Goal: Task Accomplishment & Management: Use online tool/utility

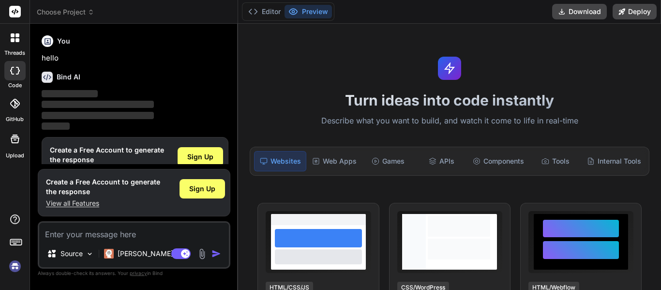
scroll to position [25, 0]
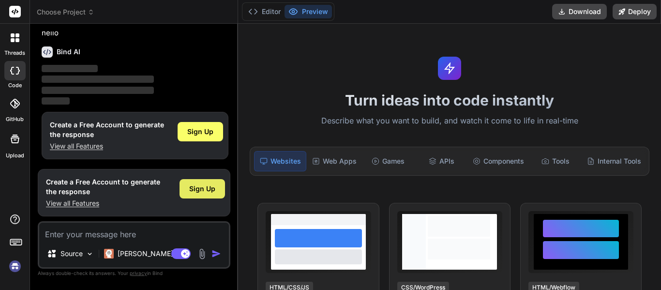
click at [200, 191] on span "Sign Up" at bounding box center [202, 189] width 26 height 10
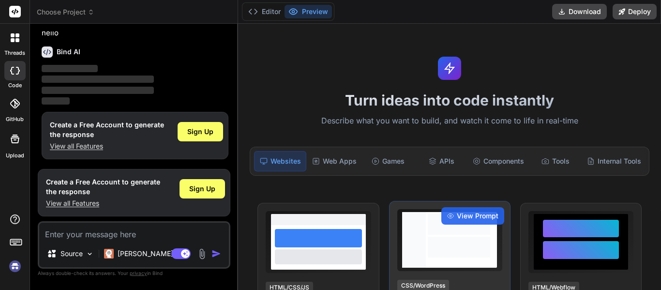
scroll to position [0, 0]
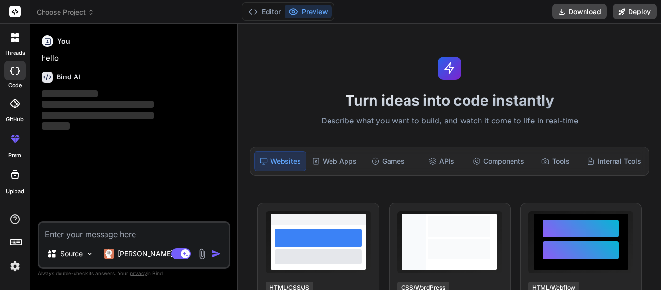
click at [15, 172] on icon at bounding box center [15, 174] width 9 height 9
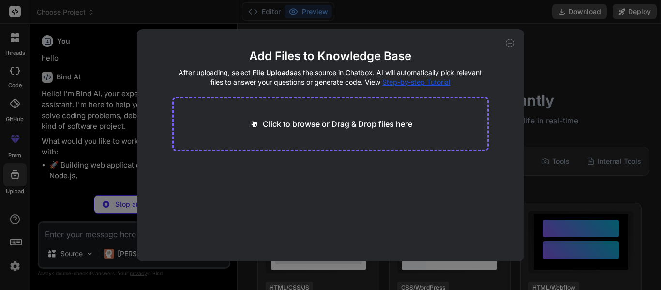
click at [316, 121] on p "Click to browse or Drag & Drop files here" at bounding box center [338, 124] width 150 height 12
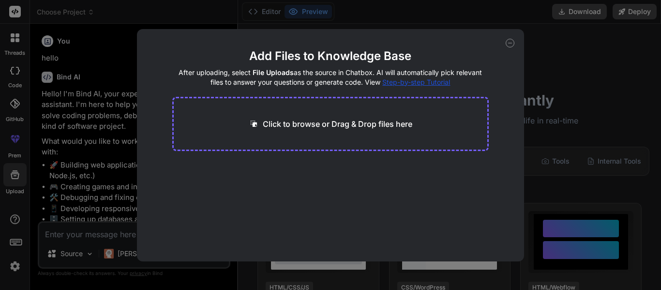
type textarea "x"
type input "C:\fakepath\Alle-elekronica.docx"
click at [474, 234] on button "Finish" at bounding box center [472, 232] width 34 height 19
click at [511, 41] on icon at bounding box center [510, 43] width 9 height 9
type textarea "x"
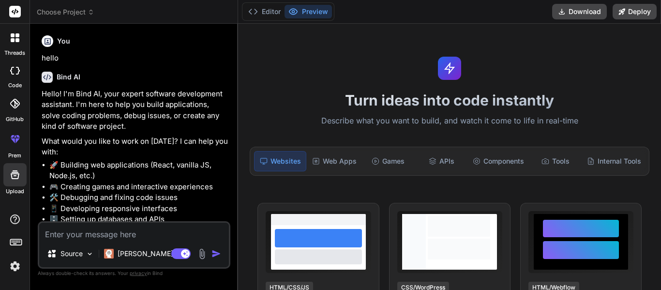
click at [70, 237] on textarea at bounding box center [134, 231] width 190 height 17
type textarea "C"
type textarea "x"
type textarea "Cr"
type textarea "x"
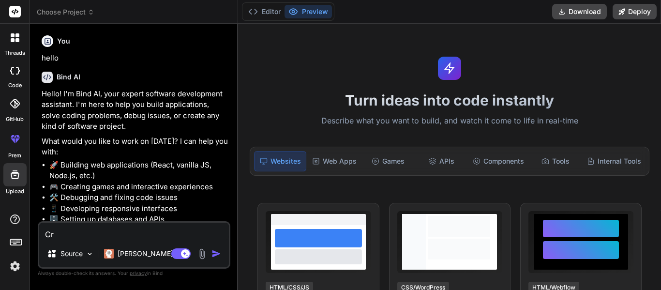
type textarea "Cre"
type textarea "x"
type textarea "Crea"
type textarea "x"
type textarea "Creat"
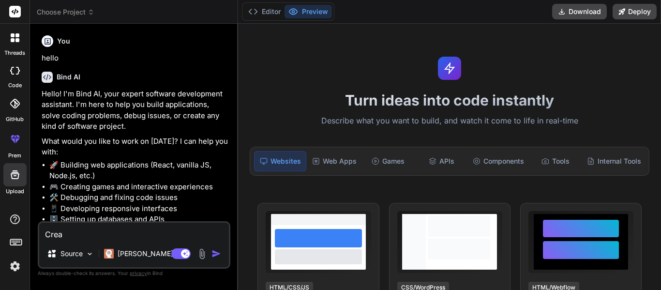
type textarea "x"
type textarea "Create"
type textarea "x"
type textarea "Create"
type textarea "x"
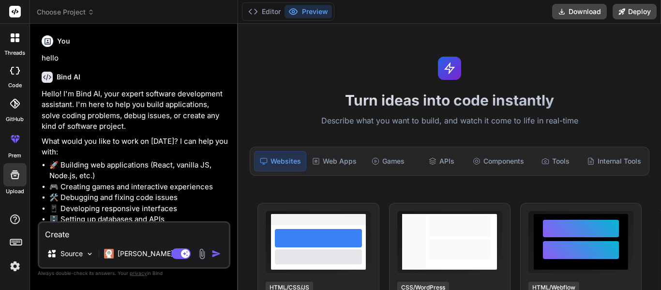
type textarea "Create t"
type textarea "x"
type textarea "Create th"
type textarea "x"
type textarea "Create the"
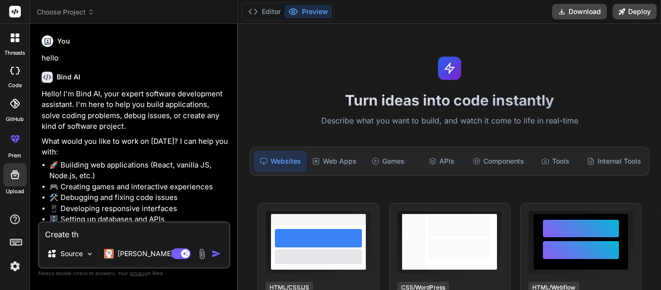
type textarea "x"
type textarea "Create the"
type textarea "x"
type textarea "Create the a"
type textarea "x"
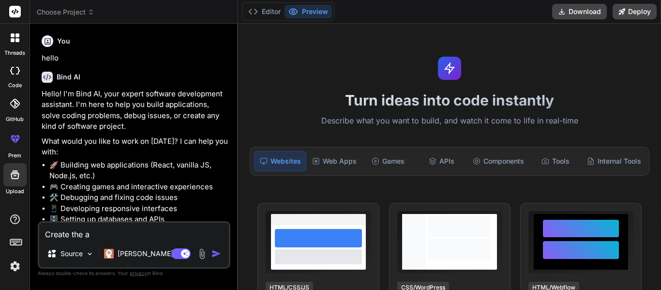
type textarea "Create the ap"
type textarea "x"
type textarea "Create the app"
type textarea "x"
type textarea "Create the app"
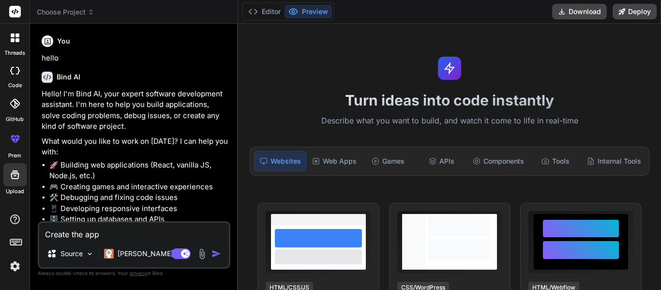
type textarea "x"
type textarea "Create the app i"
type textarea "x"
type textarea "Create the app in"
type textarea "x"
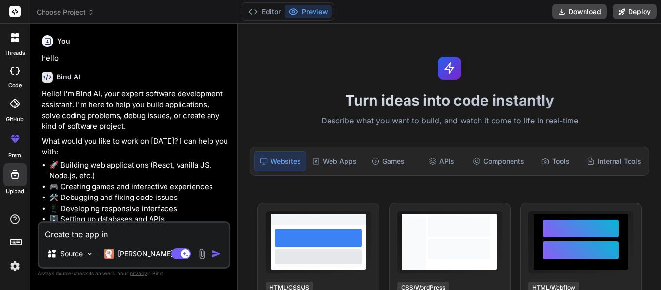
type textarea "Create the app in"
type textarea "x"
type textarea "Create the app in t"
type textarea "x"
type textarea "Create the app in th"
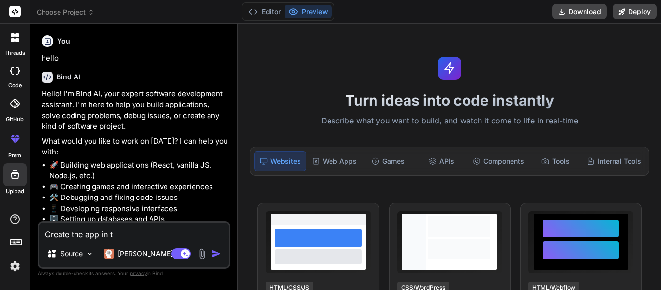
type textarea "x"
type textarea "Create the app in the"
type textarea "x"
type textarea "Create the app in the"
type textarea "x"
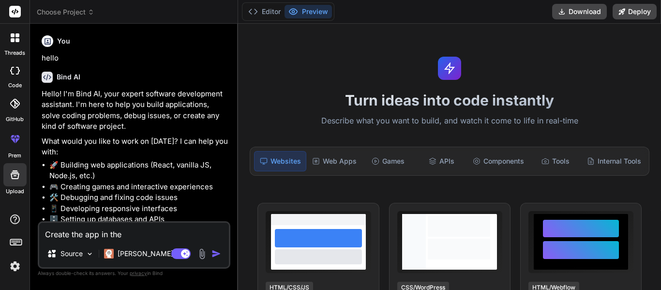
type textarea "Create the app in the a"
type textarea "x"
type textarea "Create the app in the at"
type textarea "x"
type textarea "Create the app in the att"
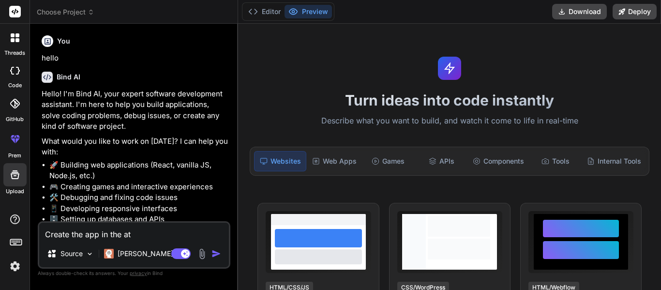
type textarea "x"
type textarea "Create the app in the atta"
type textarea "x"
type textarea "Create the app in the attac"
type textarea "x"
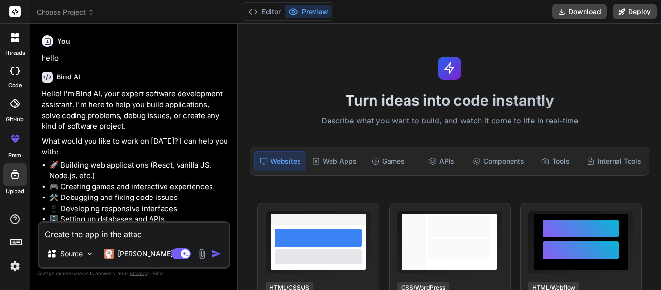
type textarea "Create the app in the attach"
type textarea "x"
type textarea "Create the app in the attache"
type textarea "x"
type textarea "Create the app in the attached"
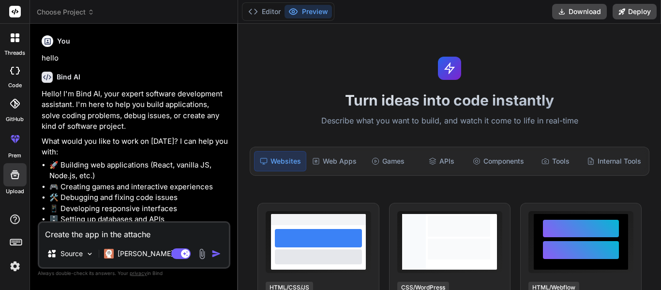
type textarea "x"
type textarea "Create the app in the attached"
type textarea "x"
type textarea "Create the app in the attached d"
type textarea "x"
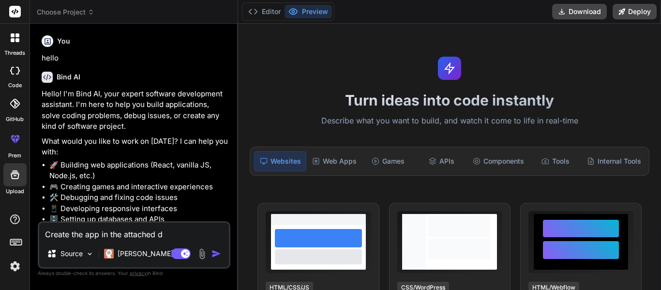
type textarea "Create the app in the attached do"
type textarea "x"
type textarea "Create the app in the attached doc"
type textarea "x"
type textarea "Create the app in the attached docu"
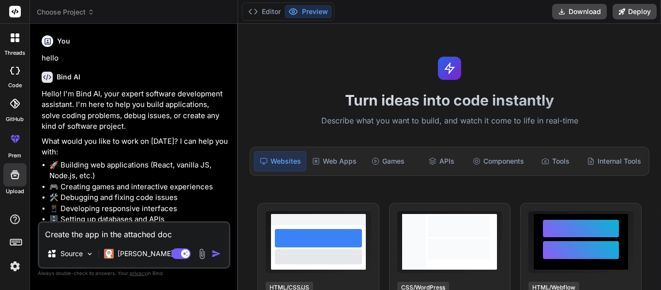
type textarea "x"
type textarea "Create the app in the attached docum"
type textarea "x"
type textarea "Create the app in the attached docume"
type textarea "x"
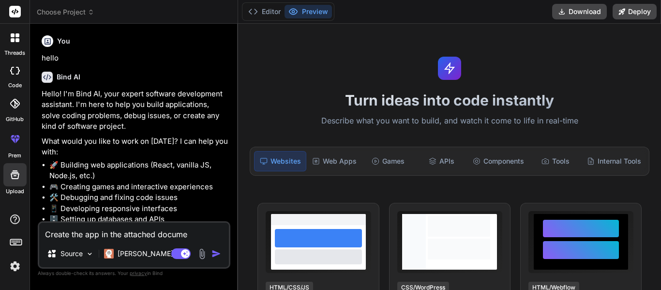
type textarea "Create the app in the attached documen"
type textarea "x"
type textarea "Create the app in the attached document"
type textarea "x"
type textarea "Create the app in the attached document"
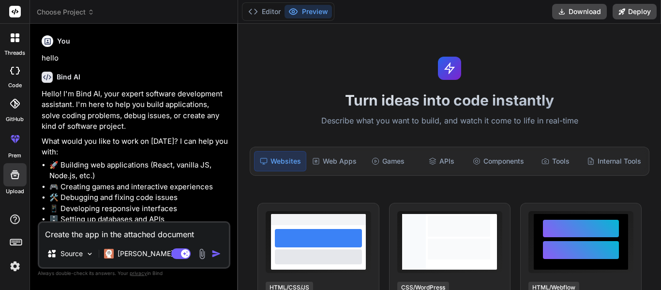
type textarea "x"
type textarea "Create the app in the attached document u"
type textarea "x"
type textarea "Create the app in the attached document us"
type textarea "x"
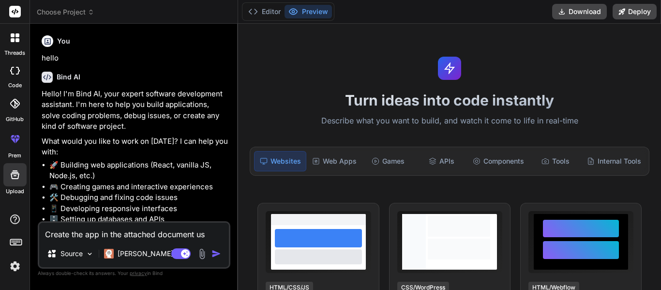
type textarea "Create the app in the attached document usi"
type textarea "x"
type textarea "Create the app in the attached document usin"
type textarea "x"
type textarea "Create the app in the attached document using"
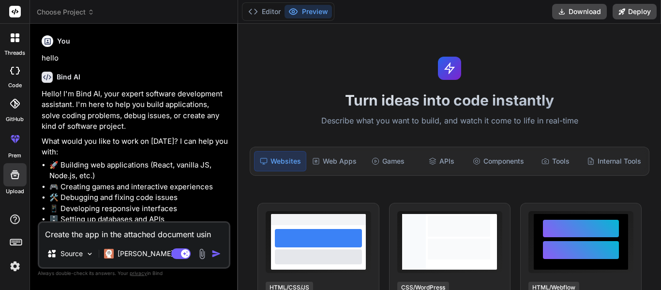
type textarea "x"
type textarea "Create the app in the attached document using"
type textarea "x"
type textarea "Create the app in the attached document using p"
type textarea "x"
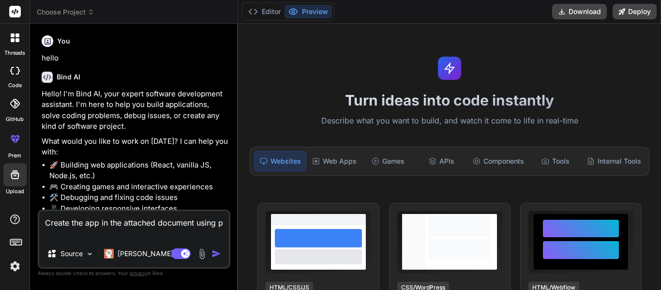
type textarea "Create the app in the attached document using ph"
type textarea "x"
type textarea "Create the app in the attached document using php"
type textarea "x"
type textarea "Create the app in the attached document using php"
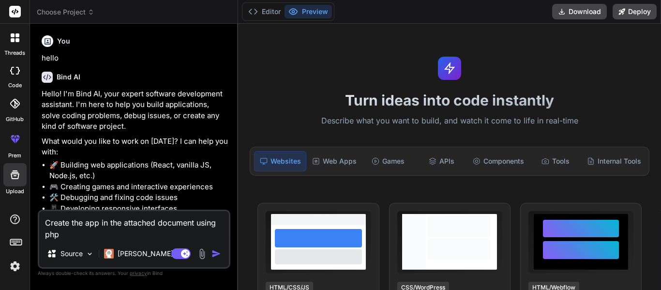
type textarea "x"
type textarea "Create the app in the attached document using php f"
type textarea "x"
type textarea "Create the app in the attached document using php fo"
type textarea "x"
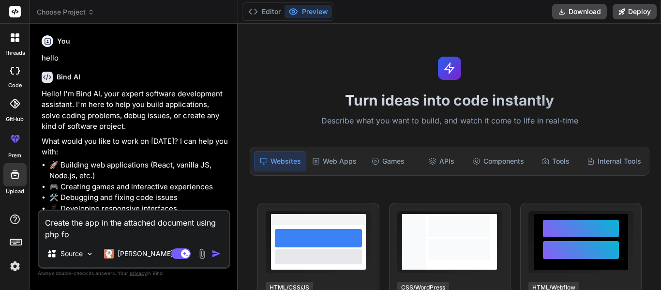
type textarea "Create the app in the attached document using php for"
type textarea "x"
type textarea "Create the app in the attached document using php for"
type textarea "x"
type textarea "Create the app in the attached document using php for b"
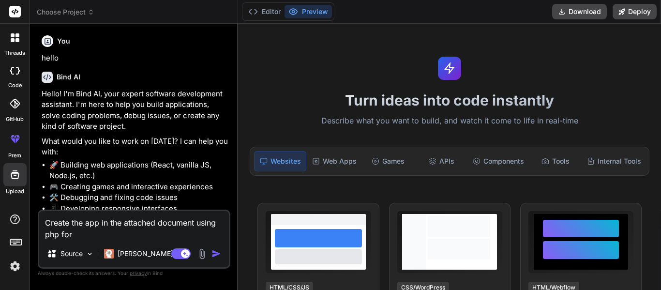
type textarea "x"
type textarea "Create the app in the attached document using php for ba"
type textarea "x"
type textarea "Create the app in the attached document using php for bac"
type textarea "x"
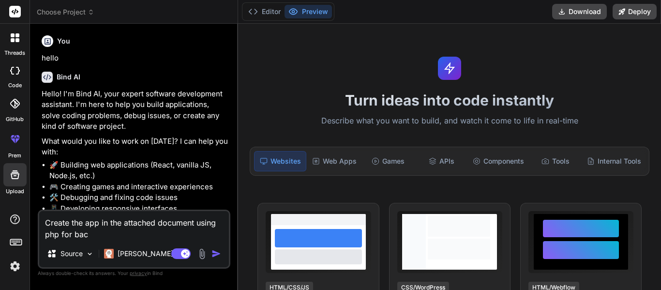
type textarea "Create the app in the attached document using php for back"
type textarea "x"
type textarea "Create the app in the attached document using php for [PERSON_NAME]"
type textarea "x"
type textarea "Create the app in the attached document using php for [PERSON_NAME]"
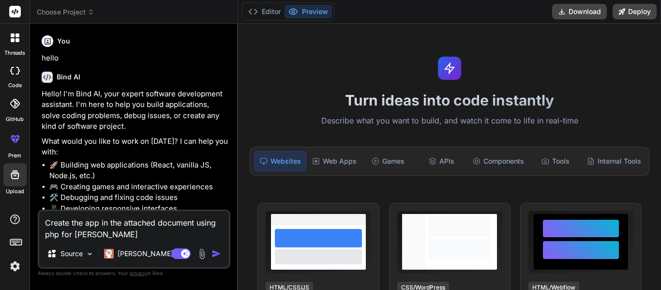
type textarea "x"
type textarea "Create the app in the attached document using php for backend"
type textarea "x"
type textarea "Create the app in the attached document using php for backend,"
type textarea "x"
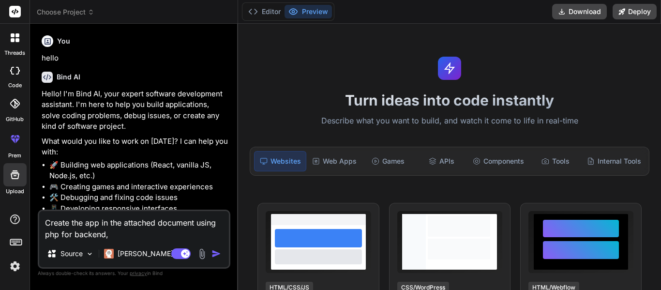
type textarea "Create the app in the attached document using php for backend,"
type textarea "x"
type textarea "Create the app in the attached document using php for backend, h"
type textarea "x"
type textarea "Create the app in the attached document using php for backend, ht"
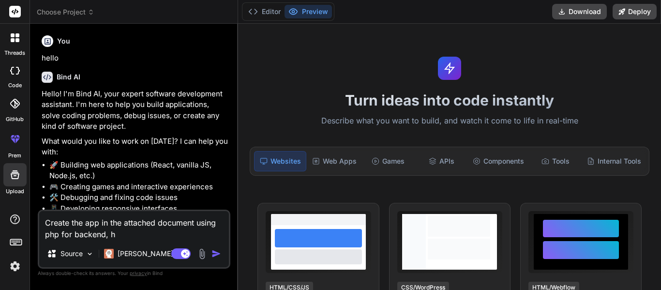
type textarea "x"
type textarea "Create the app in the attached document using php for backend, htm"
type textarea "x"
type textarea "Create the app in the attached document using php for backend, html"
type textarea "x"
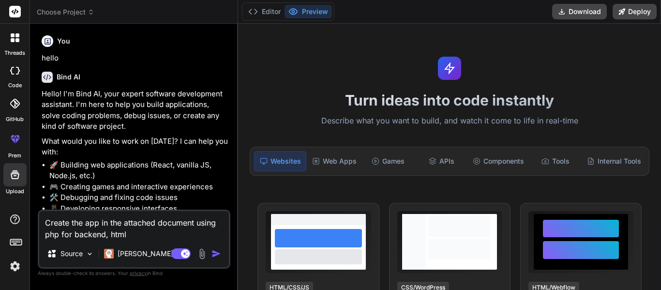
type textarea "Create the app in the attached document using php for backend, html/"
type textarea "x"
type textarea "Create the app in the attached document using php for backend, html/c"
type textarea "x"
type textarea "Create the app in the attached document using php for backend, html/cs"
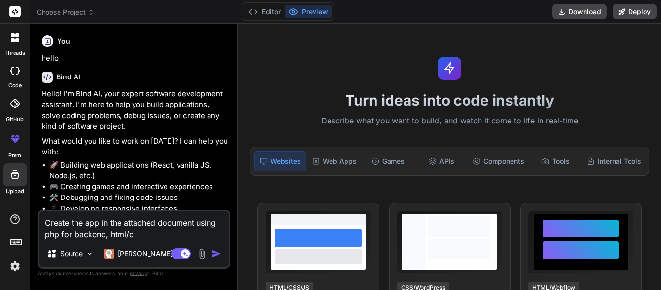
type textarea "x"
type textarea "Create the app in the attached document using php for backend, html/css"
type textarea "x"
type textarea "Create the app in the attached document using php for backend, html/css/"
type textarea "x"
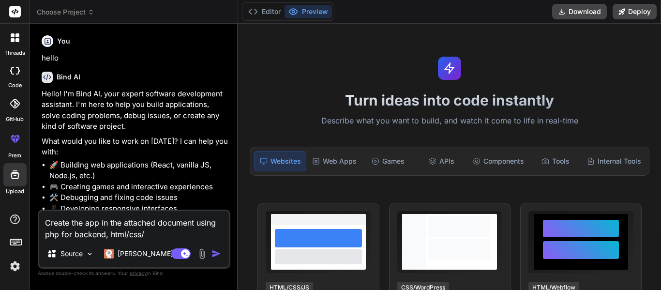
type textarea "Create the app in the attached document using php for backend, html/css/j"
type textarea "x"
type textarea "Create the app in the attached document using php for backend, html/css/js"
type textarea "x"
type textarea "Create the app in the attached document using php for backend, html/css/js"
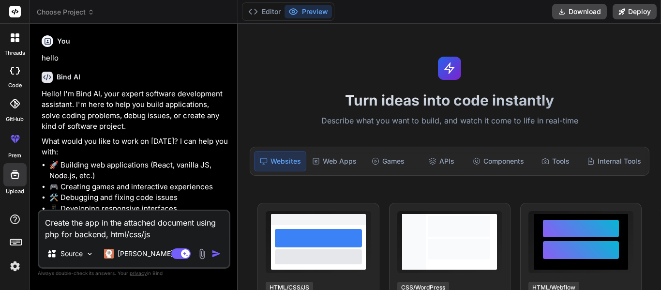
type textarea "x"
type textarea "Create the app in the attached document using php for backend, html/css/js f"
type textarea "x"
type textarea "Create the app in the attached document using php for backend, html/css/js fo"
type textarea "x"
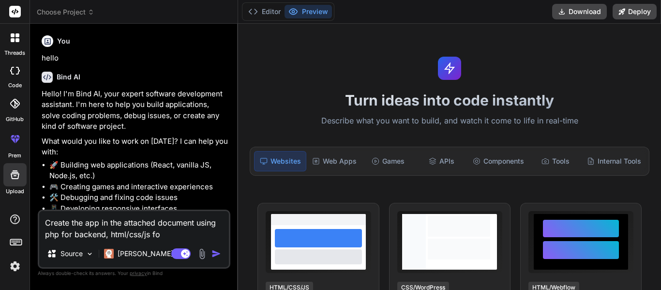
type textarea "Create the app in the attached document using php for backend, html/css/js for"
type textarea "x"
type textarea "Create the app in the attached document using php for backend, html/css/js for"
type textarea "x"
type textarea "Create the app in the attached document using php for backend, html/css/js for f"
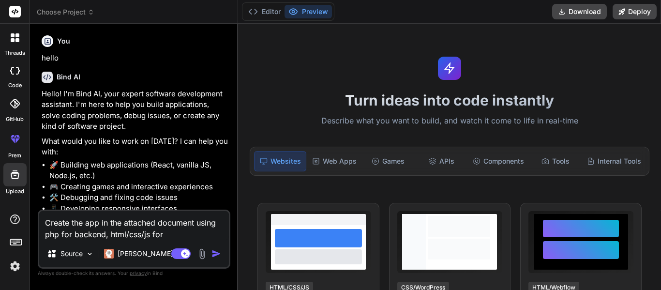
type textarea "x"
type textarea "Create the app in the attached document using php for backend, html/css/js for …"
type textarea "x"
type textarea "Create the app in the attached document using php for backend, html/css/js for …"
type textarea "x"
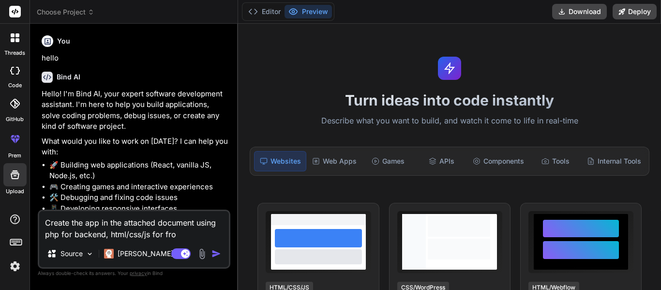
type textarea "Create the app in the attached document using php for backend, html/css/js for …"
type textarea "x"
type textarea "Create the app in the attached document using php for backend, html/css/js for …"
type textarea "x"
type textarea "Create the app in the attached document using php for backend, html/css/js for …"
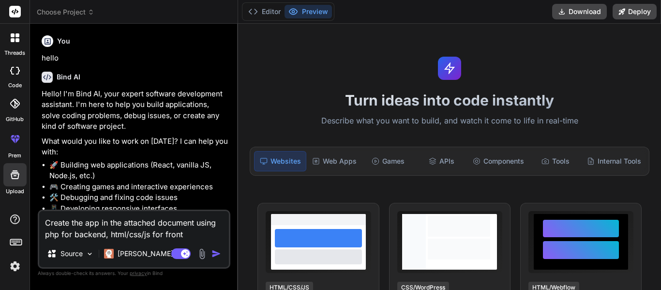
type textarea "x"
type textarea "Create the app in the attached document using php for backend, html/css/js for …"
type textarea "x"
type textarea "Create the app in the attached document using php for backend, html/css/js for …"
type textarea "x"
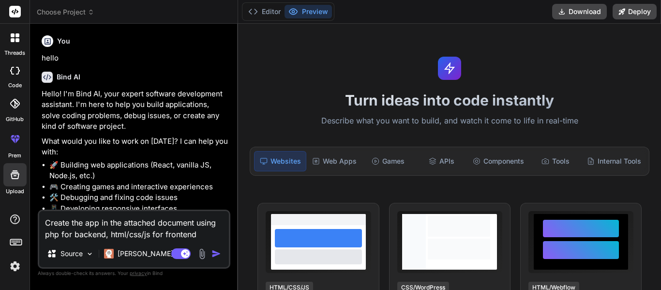
type textarea "Create the app in the attached document using php for backend, html/css/js for …"
type textarea "x"
type textarea "Create the app in the attached document using php for backend, html/css/js for …"
type textarea "x"
type textarea "Create the app in the attached document using php for backend, html/css/js for …"
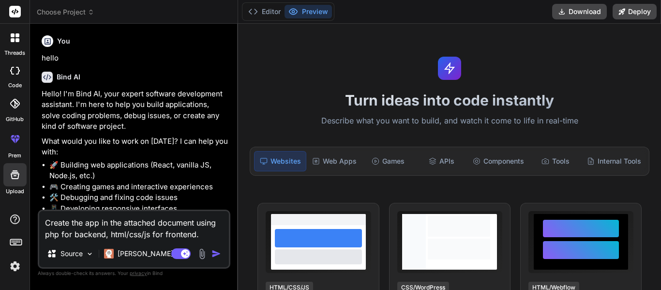
type textarea "x"
type textarea "Create the app in the attached document using php for backend, html/css/js for …"
type textarea "x"
type textarea "Create the app in the attached document using php for backend, html/css/js for …"
type textarea "x"
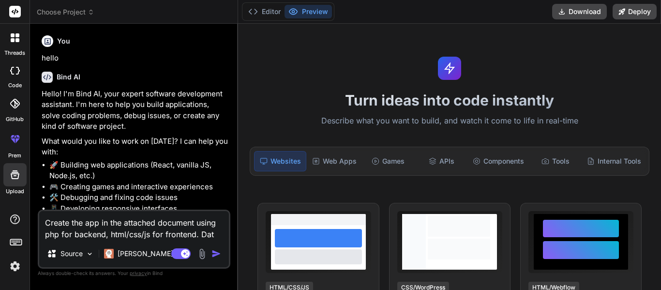
type textarea "Create the app in the attached document using php for backend, html/css/js for …"
type textarea "x"
type textarea "Create the app in the attached document using php for backend, html/css/js for …"
type textarea "x"
type textarea "Create the app in the attached document using php for backend, html/css/js for …"
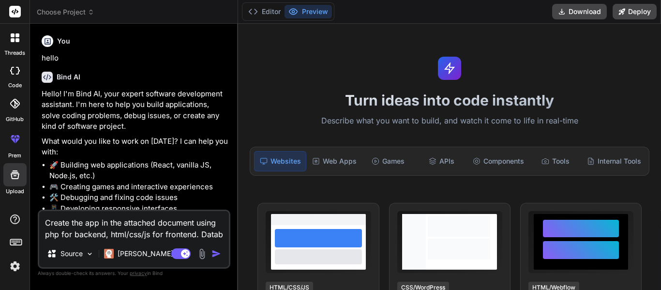
type textarea "x"
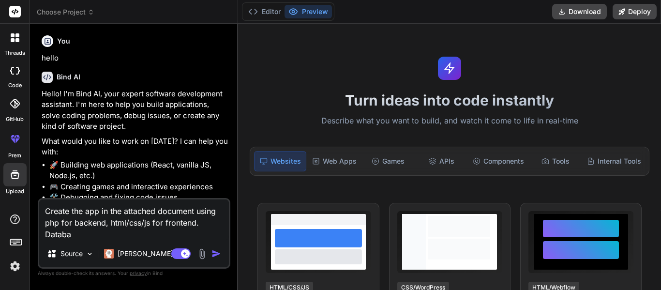
type textarea "Create the app in the attached document using php for backend, html/css/js for …"
type textarea "x"
type textarea "Create the app in the attached document using php for backend, html/css/js for …"
type textarea "x"
type textarea "Create the app in the attached document using php for backend, html/css/js for …"
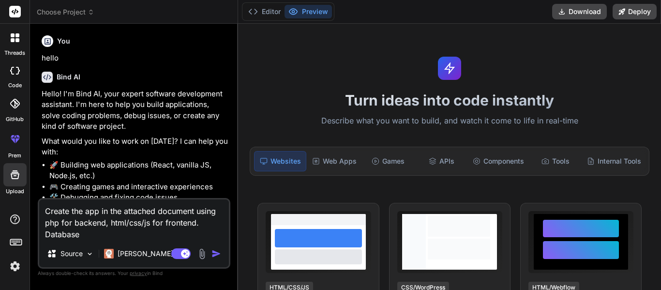
type textarea "x"
type textarea "Create the app in the attached document using php for backend, html/css/js for …"
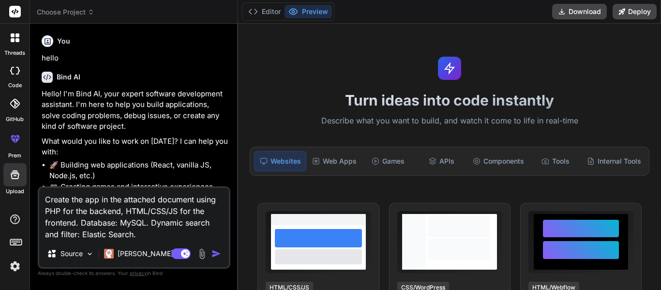
click at [214, 253] on img "button" at bounding box center [216, 254] width 10 height 10
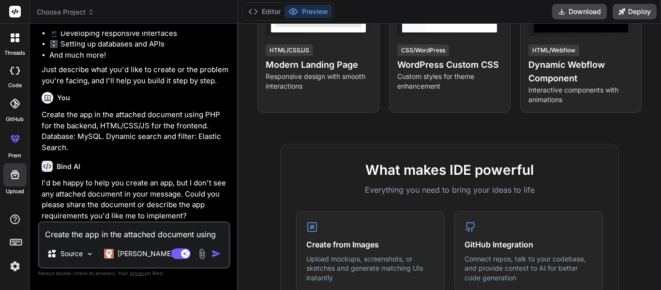
scroll to position [238, 0]
click at [96, 112] on p "Create the app in the attached document using PHP for the backend, HTML/CSS/JS …" at bounding box center [135, 131] width 187 height 44
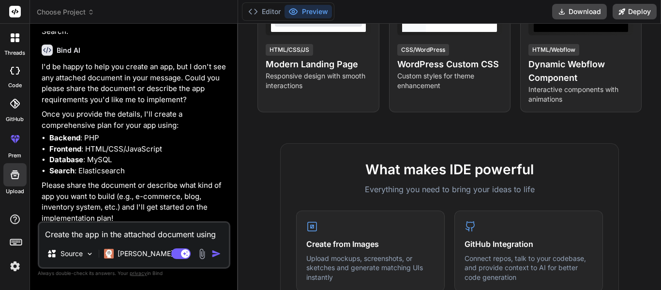
scroll to position [296, 0]
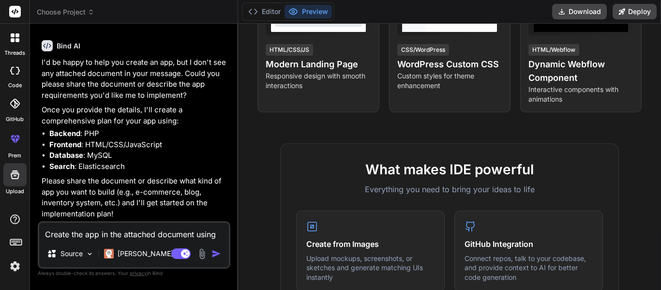
click at [200, 253] on img at bounding box center [201, 253] width 11 height 11
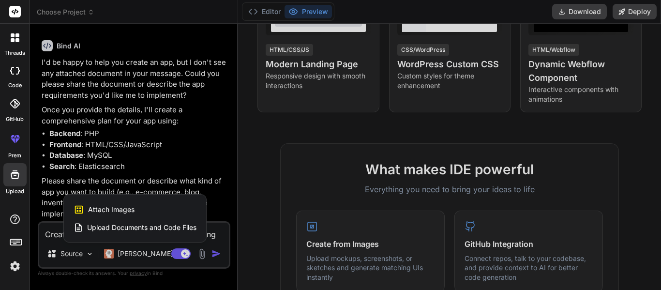
click at [125, 226] on span "Upload Documents and Code Files" at bounding box center [141, 228] width 109 height 10
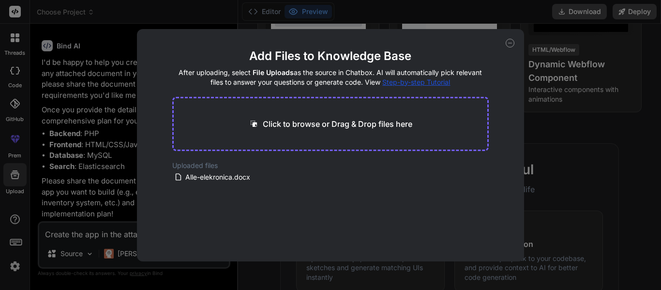
click at [365, 124] on p "Click to browse or Drag & Drop files here" at bounding box center [338, 124] width 150 height 12
click at [471, 234] on button "Finish" at bounding box center [472, 232] width 34 height 19
click at [510, 40] on icon at bounding box center [510, 43] width 9 height 9
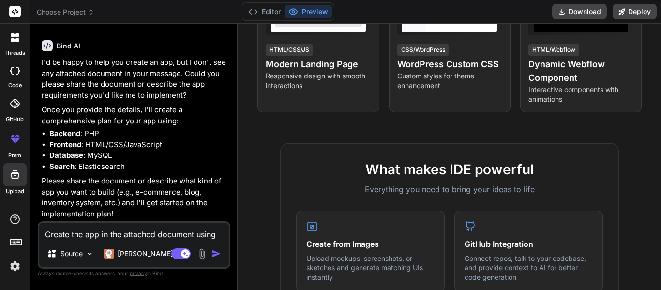
click at [110, 235] on textarea "Create the app in the attached document using PHP for the backend, HTML/CSS/JS …" at bounding box center [134, 231] width 190 height 17
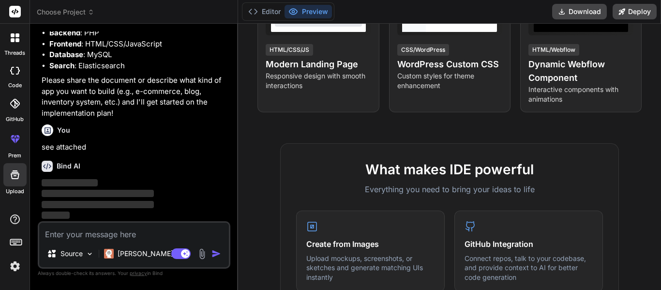
scroll to position [396, 0]
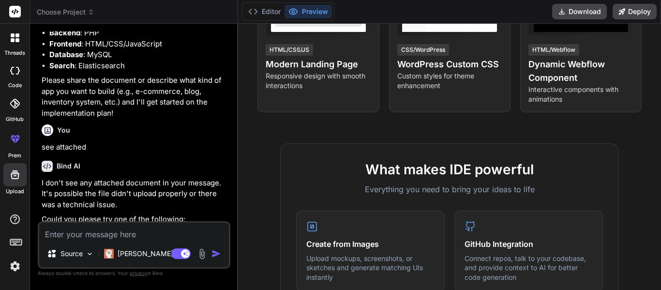
click at [150, 186] on p "I don't see any attached document in your message. It's possible the file didn'…" at bounding box center [135, 194] width 187 height 33
click at [68, 234] on textarea at bounding box center [134, 231] width 190 height 17
paste textarea "Lore-ipsumdolors.am Consect adip Elits d eiusmod, temporinc (Utlab/Etdolor) mag…"
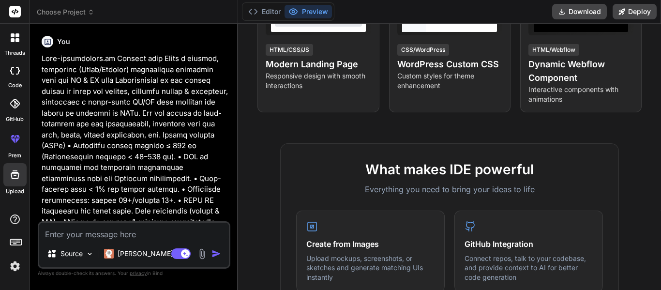
scroll to position [766, 0]
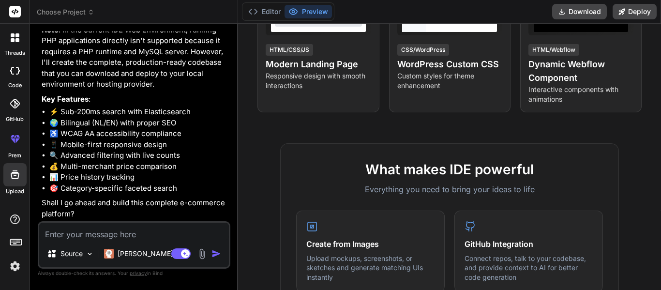
scroll to position [2763, 0]
click at [69, 234] on textarea at bounding box center [134, 231] width 190 height 17
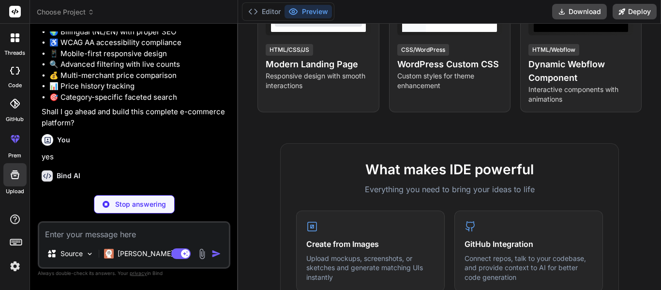
scroll to position [2864, 0]
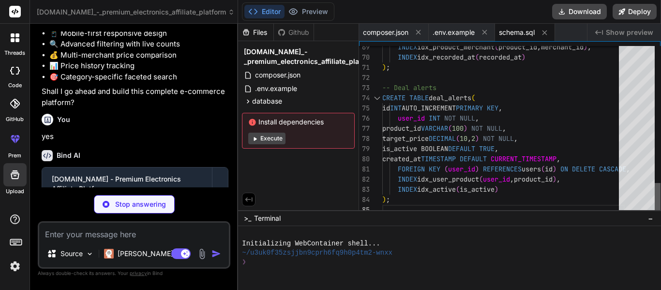
click at [655, 215] on div at bounding box center [658, 199] width 6 height 32
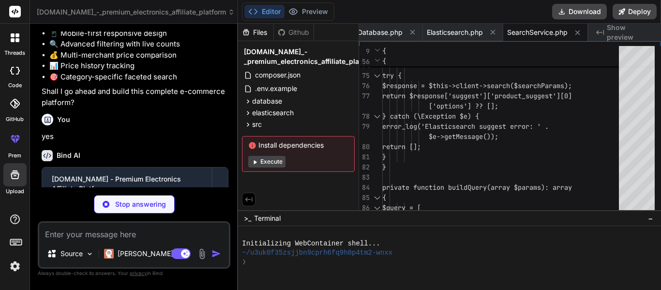
scroll to position [0, 517]
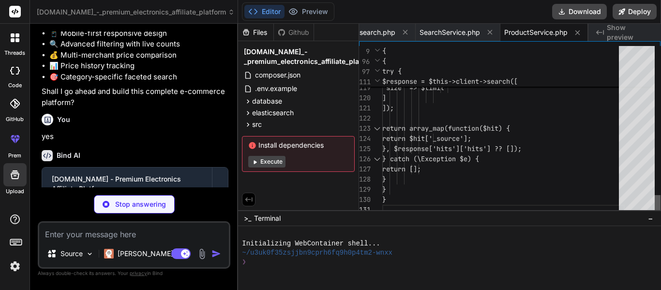
click at [657, 214] on div at bounding box center [658, 205] width 6 height 20
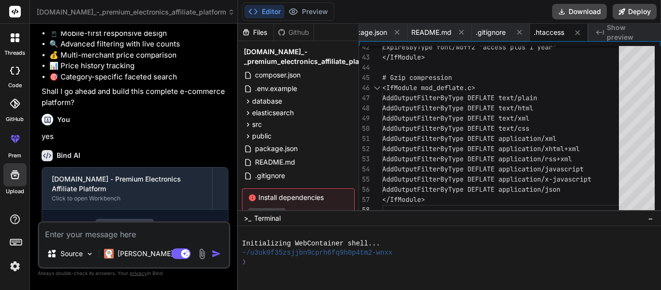
scroll to position [37, 0]
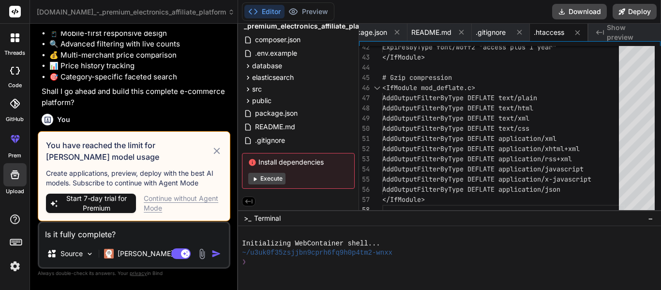
click at [213, 148] on icon at bounding box center [216, 151] width 11 height 12
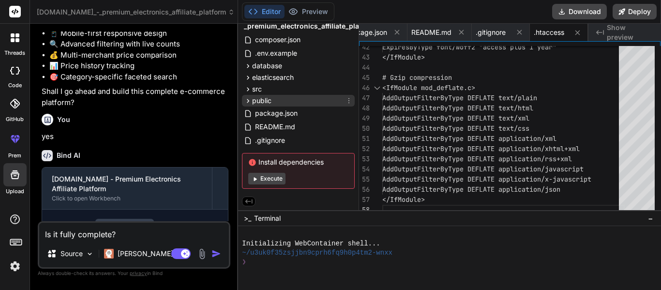
click at [263, 99] on span "public" at bounding box center [261, 101] width 19 height 10
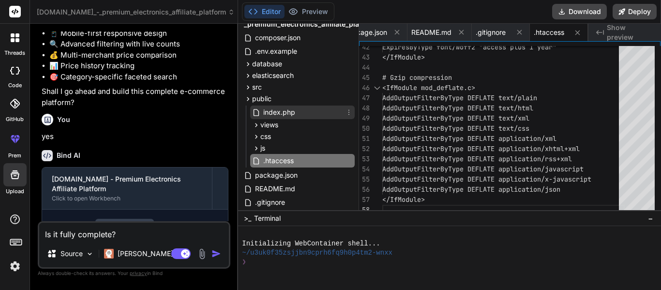
click at [274, 111] on span "index.php" at bounding box center [279, 112] width 34 height 12
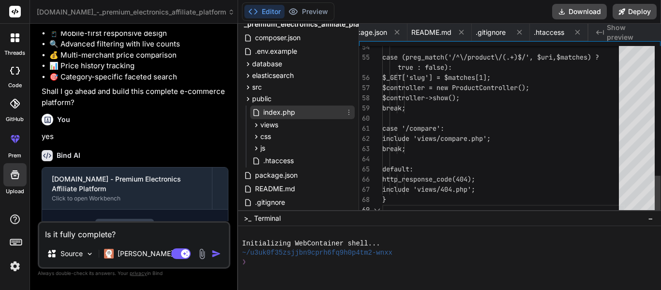
scroll to position [0, 1024]
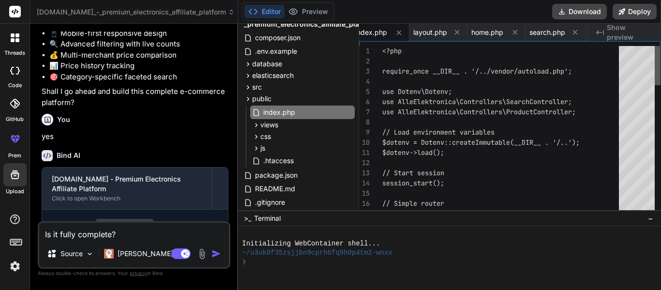
click at [655, 46] on div at bounding box center [658, 65] width 6 height 39
click at [276, 125] on span "views" at bounding box center [269, 125] width 18 height 10
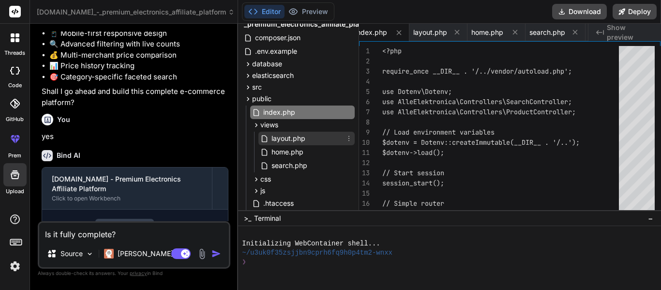
click at [289, 136] on span "layout.php" at bounding box center [288, 139] width 36 height 12
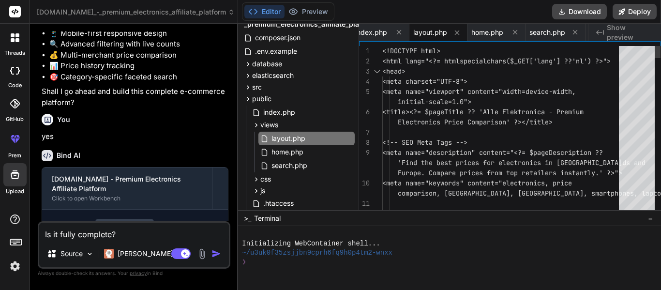
drag, startPoint x: 659, startPoint y: 45, endPoint x: 659, endPoint y: 63, distance: 18.4
click at [659, 63] on div "12 11 10 9 8 7 5 6 3 4 1 2 <!-- Accessibility --> <meta name="keywords" content…" at bounding box center [509, 125] width 301 height 169
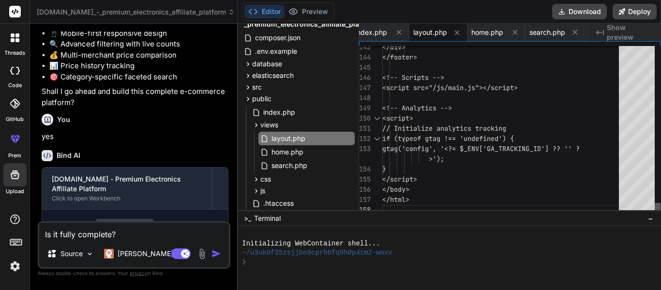
click at [655, 215] on div at bounding box center [658, 209] width 6 height 12
click at [287, 154] on span "home.php" at bounding box center [287, 152] width 34 height 12
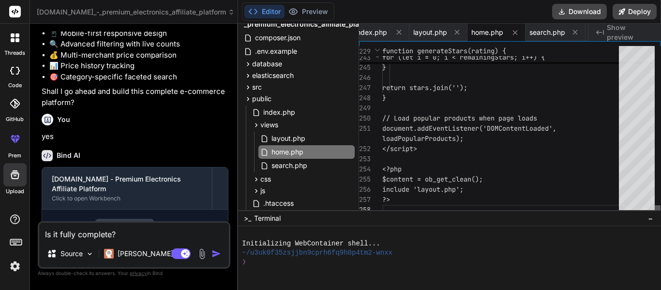
click at [660, 215] on div at bounding box center [658, 210] width 6 height 10
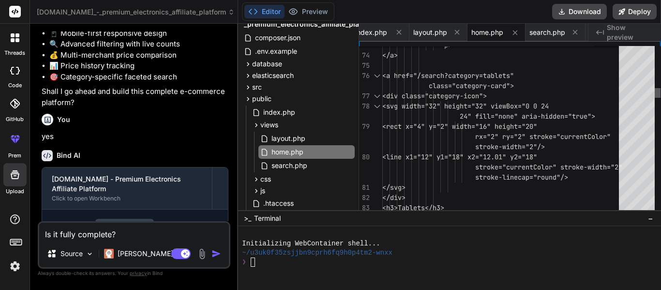
click at [655, 89] on div at bounding box center [658, 93] width 6 height 10
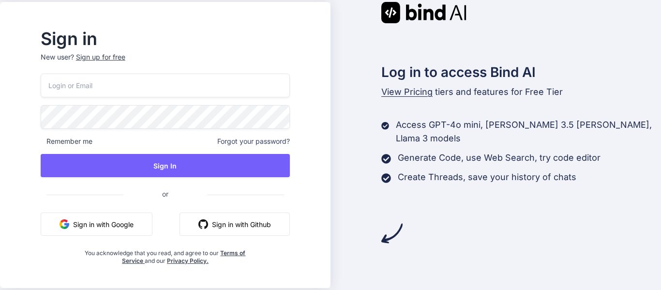
click at [118, 91] on input "email" at bounding box center [165, 86] width 249 height 24
type input "joeuncle40@gmail.com"
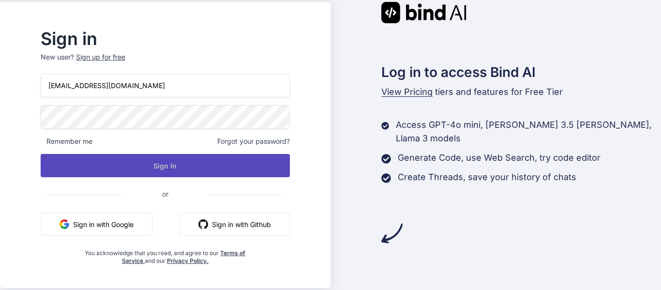
click at [171, 163] on button "Sign In" at bounding box center [165, 165] width 249 height 23
click at [186, 166] on button "Sign In" at bounding box center [165, 165] width 249 height 23
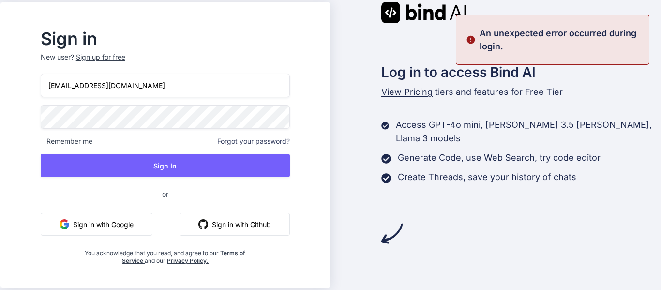
click at [120, 221] on button "Sign in with Google" at bounding box center [97, 223] width 112 height 23
